Goal: Navigation & Orientation: Find specific page/section

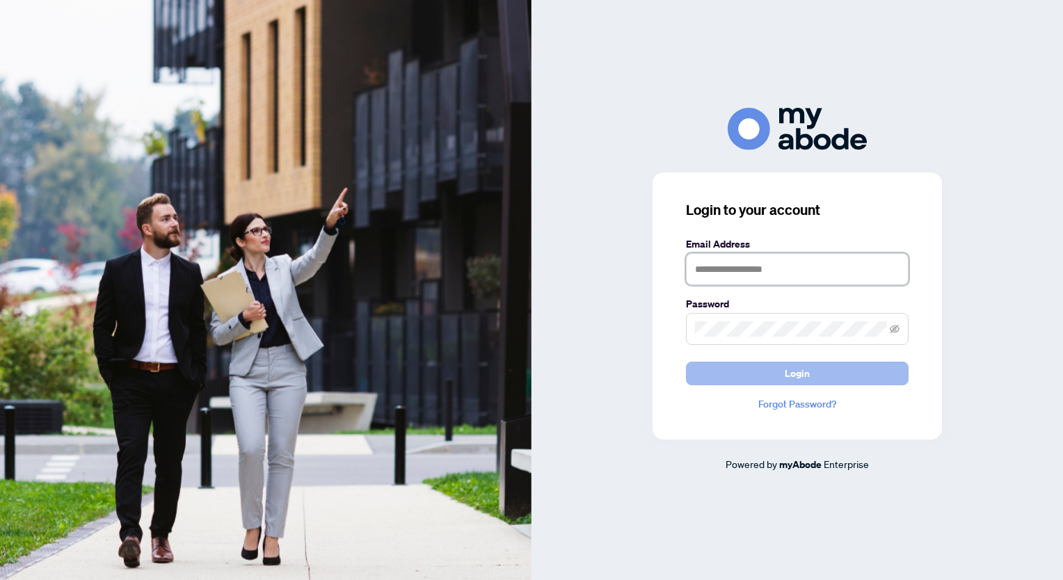
type input "**********"
click at [725, 371] on button "Login" at bounding box center [797, 374] width 223 height 24
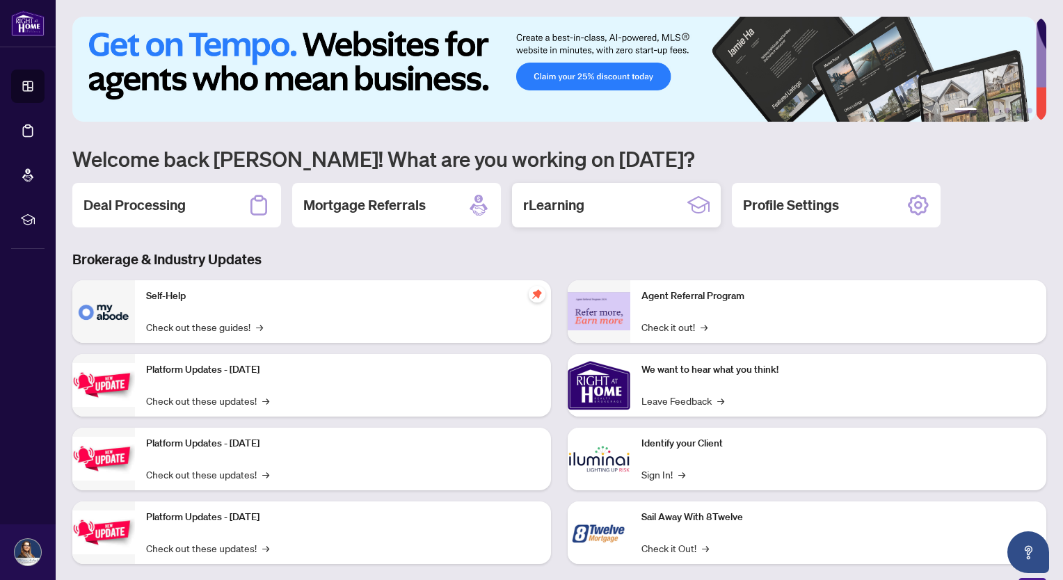
click at [556, 209] on h2 "rLearning" at bounding box center [553, 204] width 61 height 19
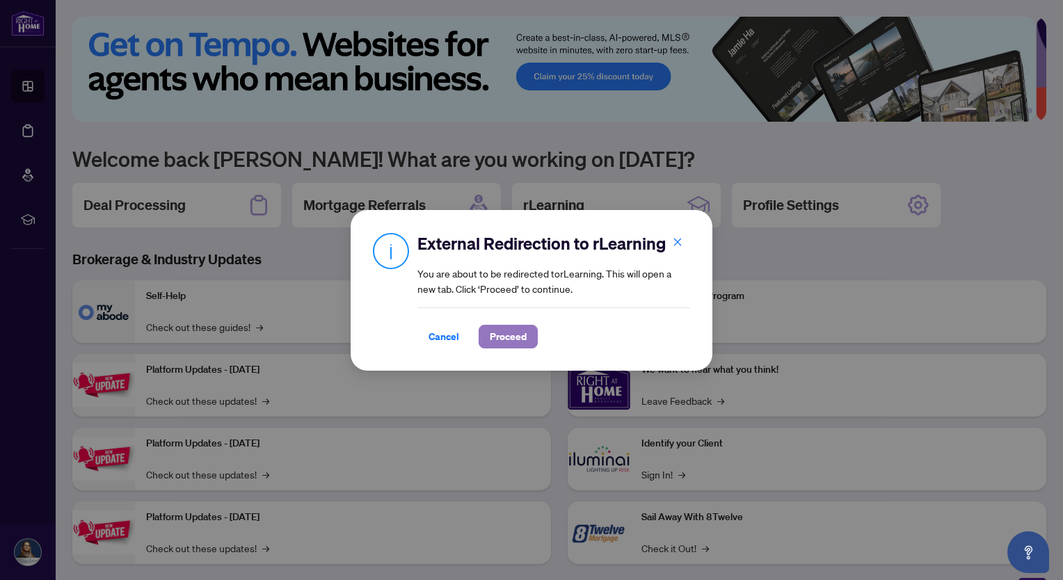
click at [492, 344] on span "Proceed" at bounding box center [508, 336] width 37 height 22
